Goal: Check status: Check status

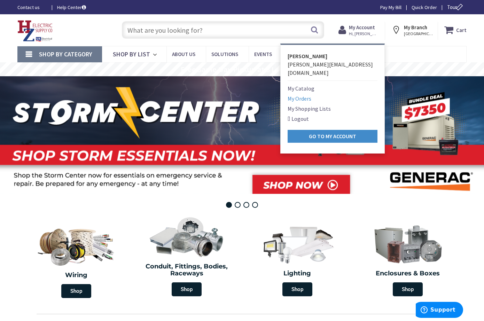
click at [305, 94] on link "My Orders" at bounding box center [299, 98] width 24 height 8
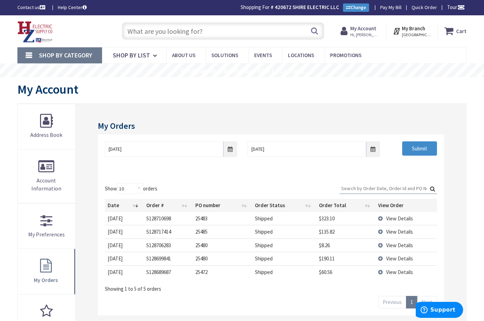
click at [197, 243] on td "25480" at bounding box center [222, 244] width 60 height 13
copy td "25480"
click at [201, 257] on td "25480" at bounding box center [222, 258] width 60 height 13
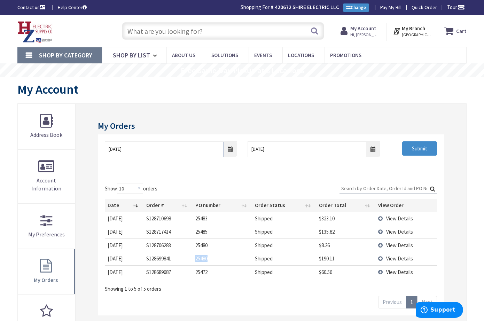
copy td "25480"
